Goal: Task Accomplishment & Management: Complete application form

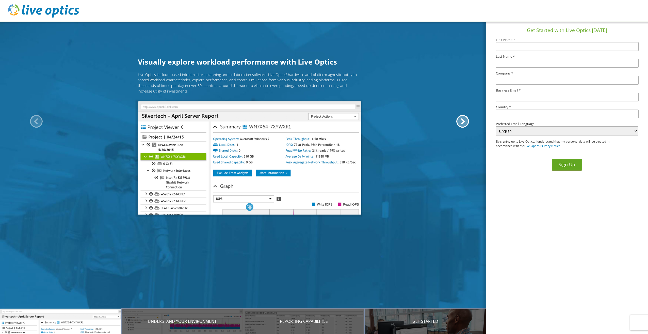
click at [514, 46] on input "text" at bounding box center [567, 46] width 143 height 9
type input "Max"
type input "Heinz"
type input "Dell Technologies"
type input "max.heinz@dell.com"
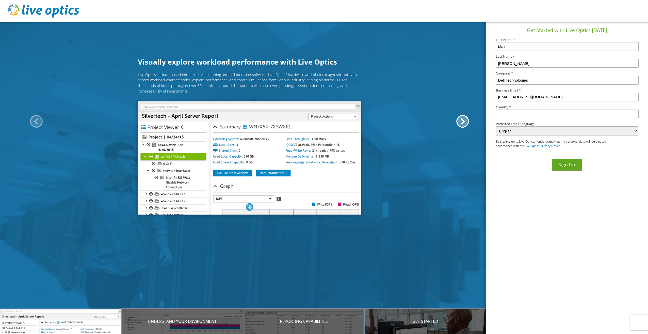
type input "United States"
drag, startPoint x: 62, startPoint y: 11, endPoint x: 76, endPoint y: 1, distance: 17.1
click at [62, 11] on img at bounding box center [43, 10] width 71 height 13
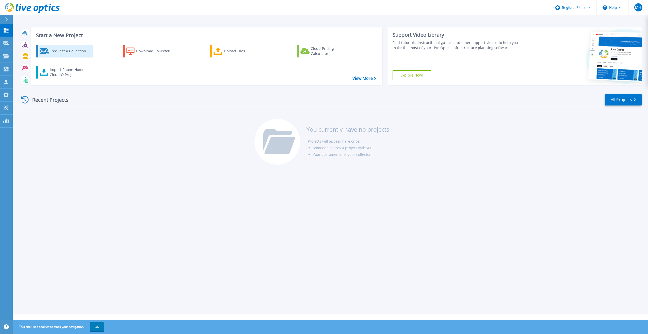
click at [67, 50] on div "Request a Collection" at bounding box center [71, 51] width 41 height 10
click at [15, 57] on p "Projects" at bounding box center [19, 56] width 13 height 13
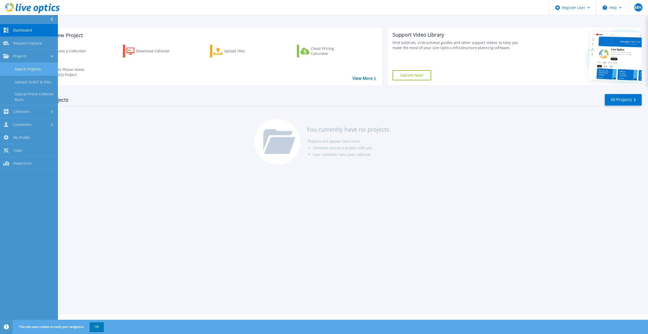
click at [40, 73] on link "Search Projects" at bounding box center [29, 69] width 58 height 13
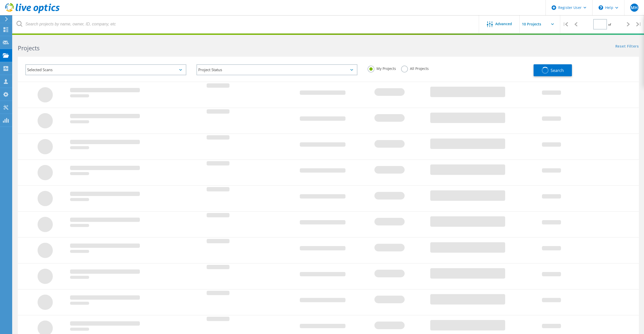
type input "1"
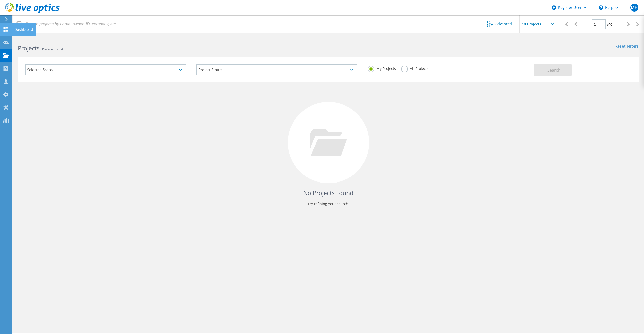
click at [3, 30] on icon at bounding box center [6, 29] width 6 height 5
